Goal: Navigation & Orientation: Find specific page/section

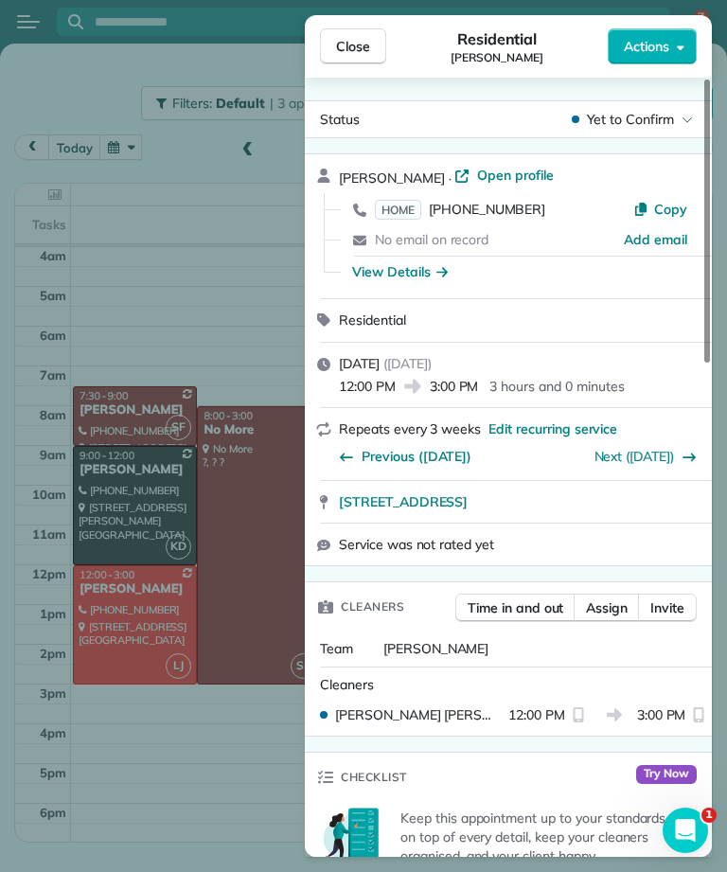
click at [372, 45] on button "Close" at bounding box center [353, 46] width 66 height 36
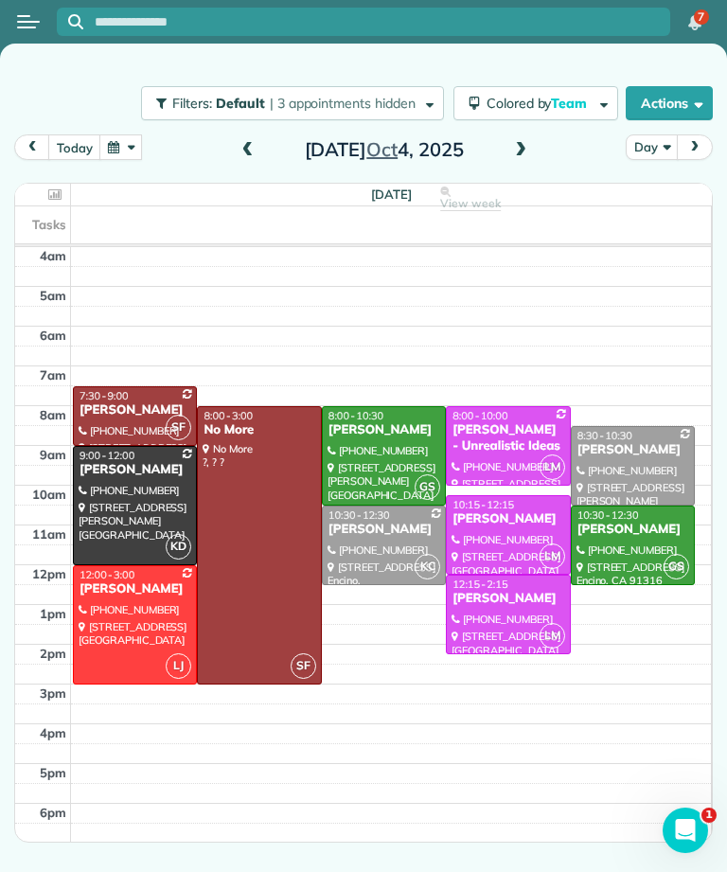
click at [528, 148] on span at bounding box center [520, 150] width 21 height 17
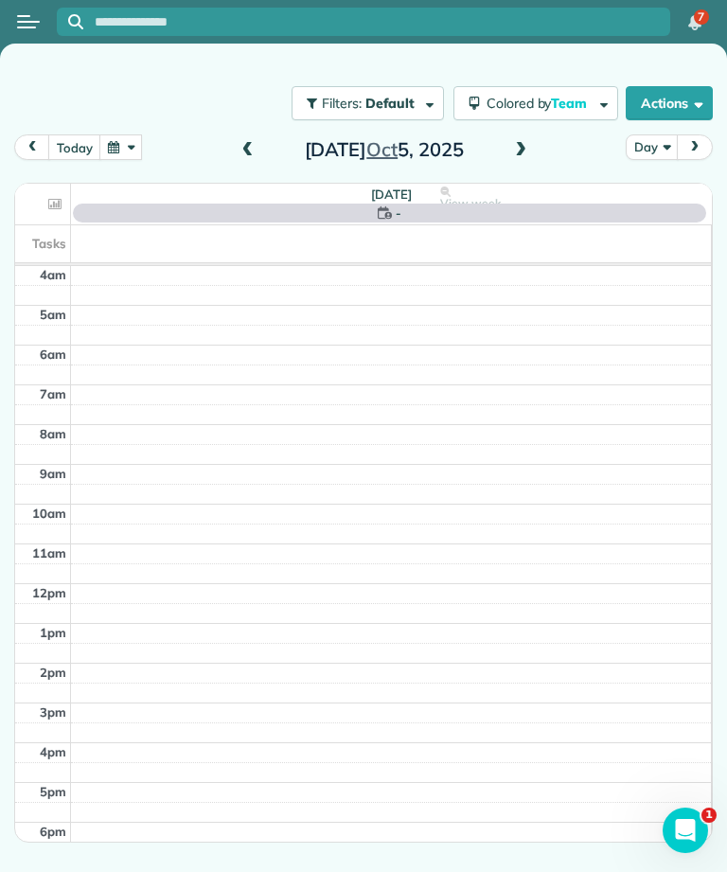
scroll to position [9, 0]
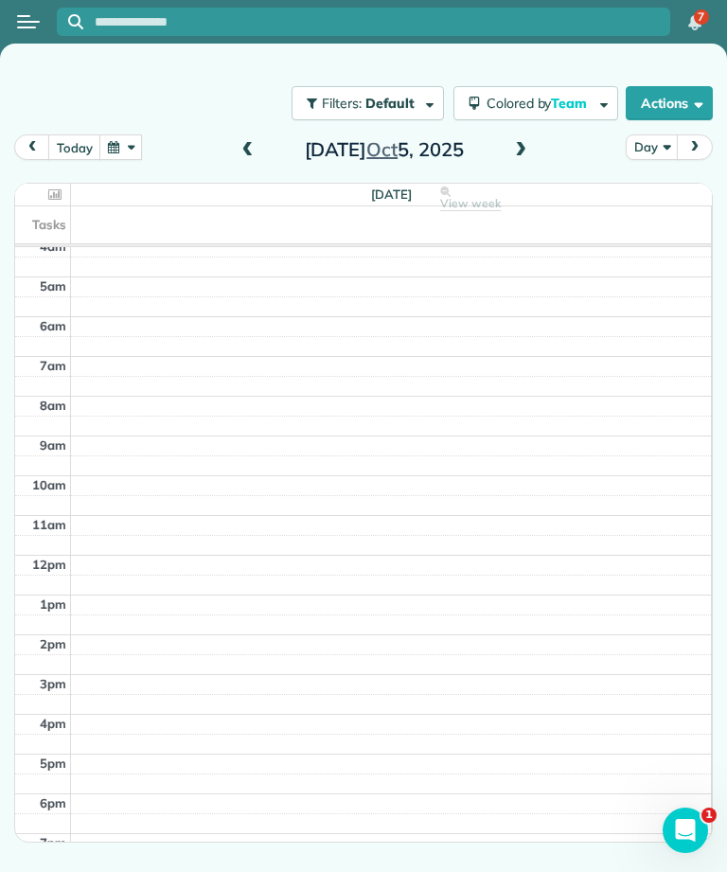
click at [525, 155] on span at bounding box center [520, 150] width 21 height 17
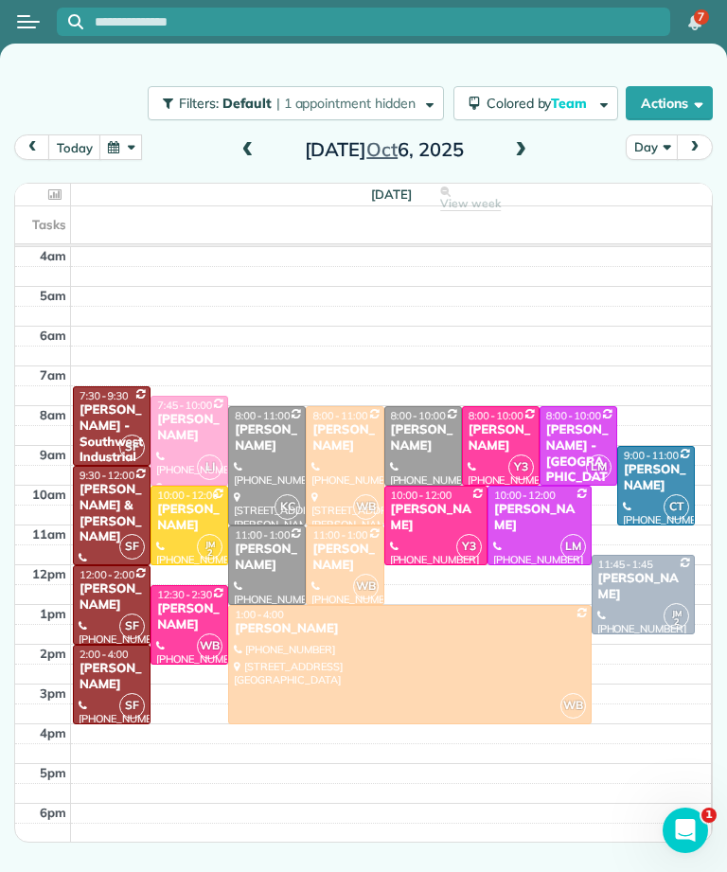
scroll to position [0, 0]
click at [113, 412] on div "[PERSON_NAME] - Southwest Industrial Electric" at bounding box center [112, 442] width 66 height 80
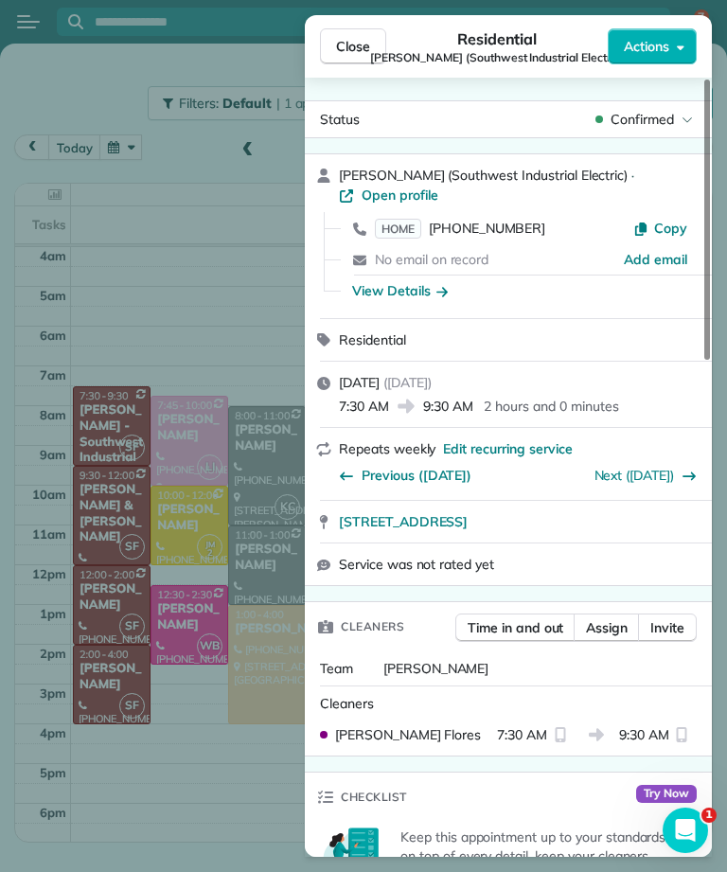
click at [357, 51] on span "Close" at bounding box center [353, 46] width 34 height 19
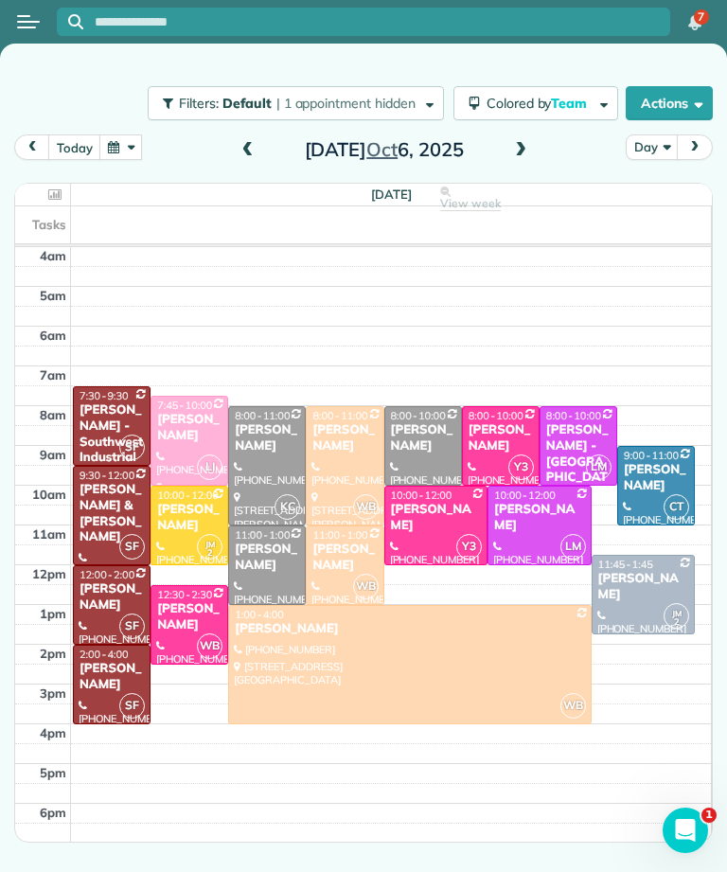
click at [67, 142] on button "today" at bounding box center [74, 147] width 52 height 26
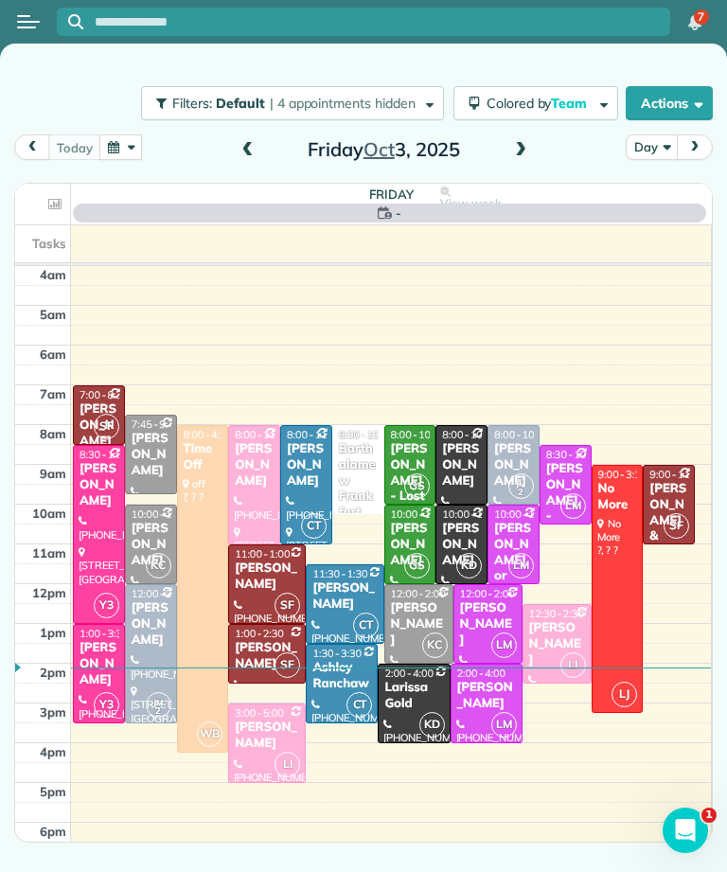
scroll to position [9, 0]
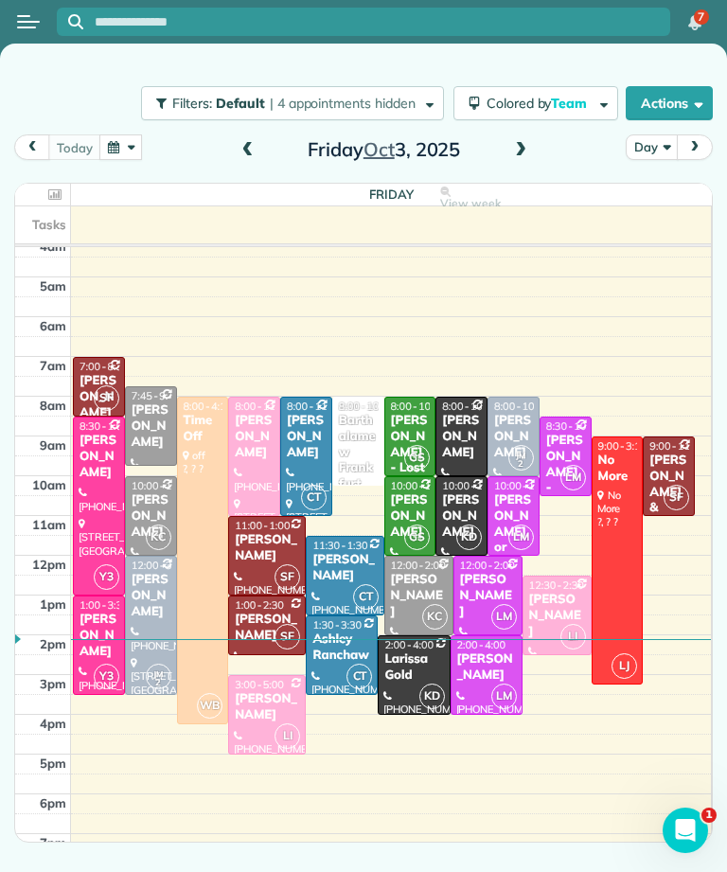
click at [504, 161] on div "[DATE]" at bounding box center [384, 149] width 303 height 30
click at [516, 171] on div "[DATE] Day [DATE] [DATE] View week $2,820.00 65 Man Hours 29 Appointments 0% Pa…" at bounding box center [363, 456] width 699 height 645
click at [528, 155] on span at bounding box center [520, 150] width 21 height 17
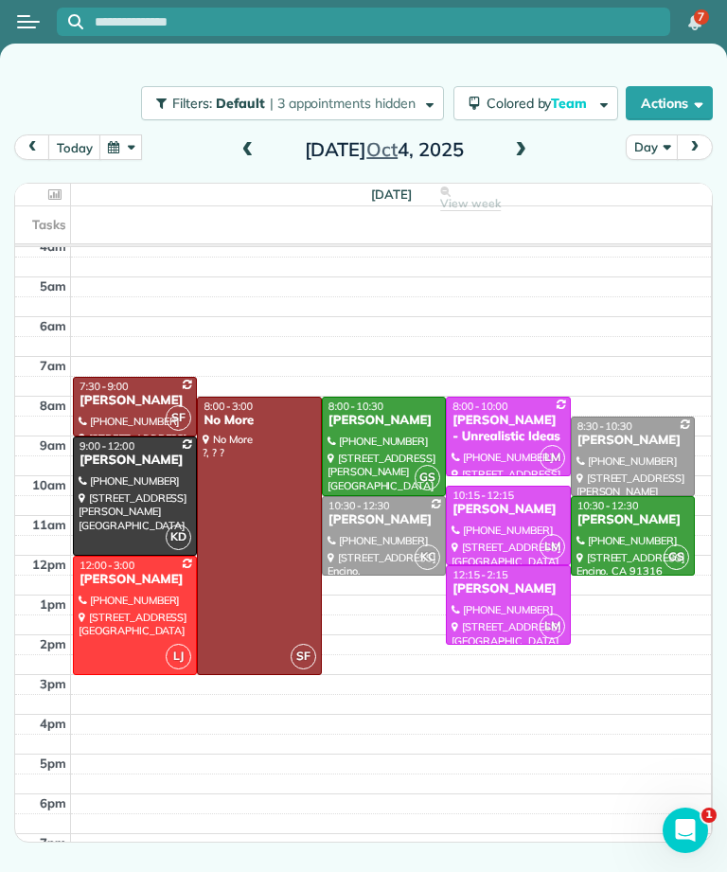
click at [500, 19] on input "text" at bounding box center [383, 22] width 576 height 14
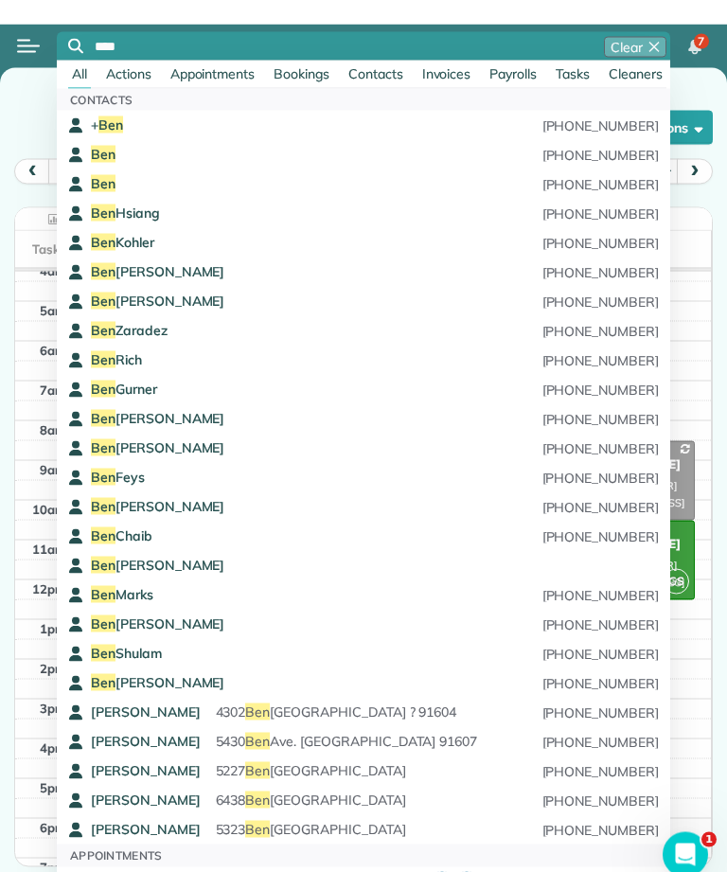
scroll to position [61, 0]
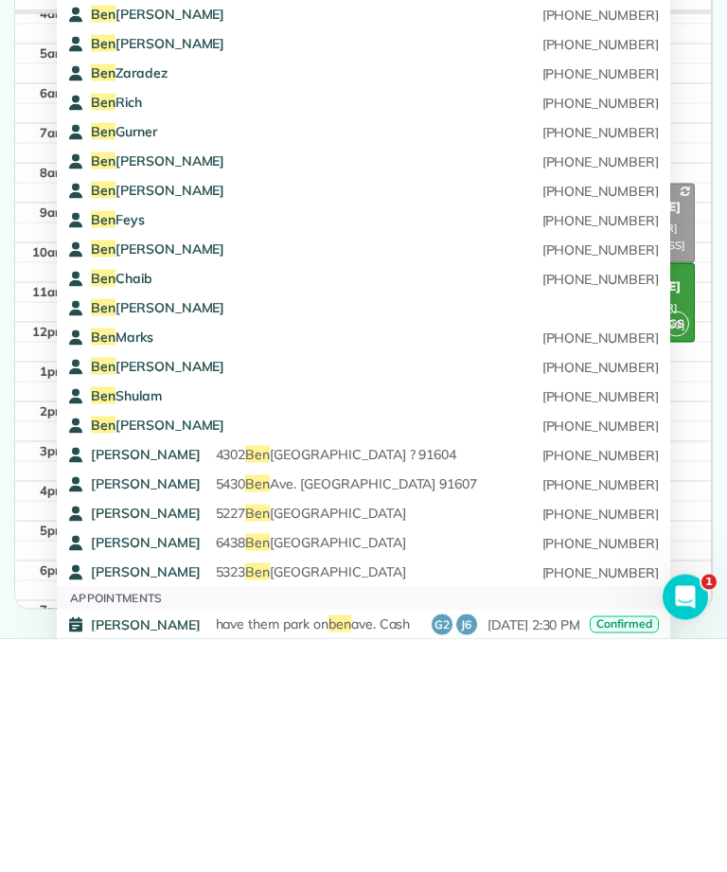
type input "***"
click at [116, 650] on span "[PERSON_NAME]" at bounding box center [158, 658] width 134 height 17
